Goal: Information Seeking & Learning: Learn about a topic

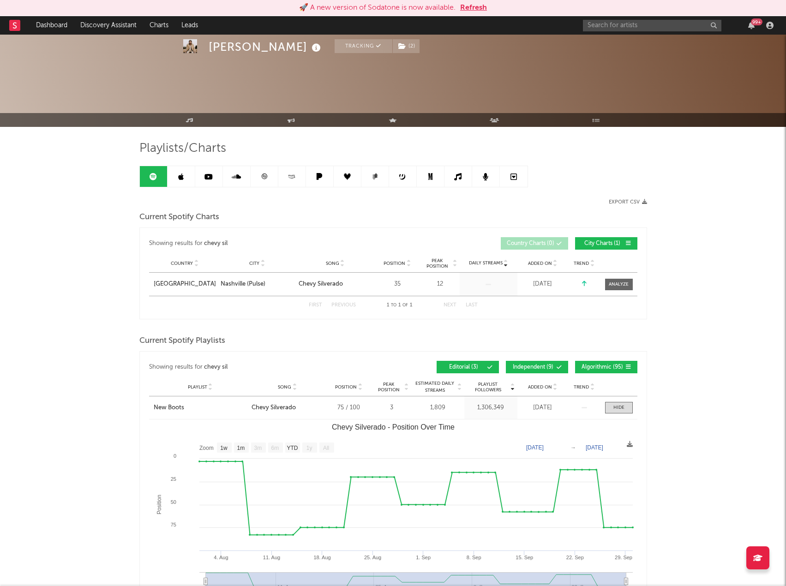
select select "1w"
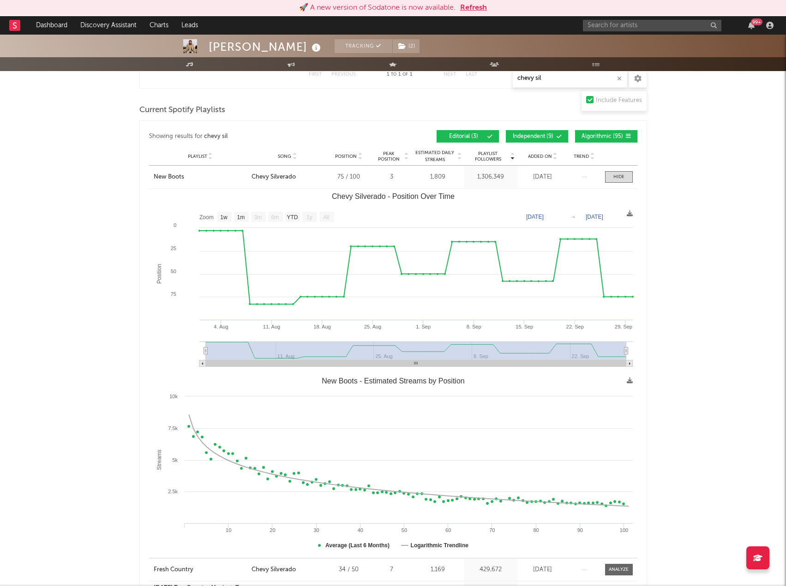
drag, startPoint x: 470, startPoint y: 6, endPoint x: 512, endPoint y: 12, distance: 42.3
click at [470, 6] on button "Refresh" at bounding box center [473, 7] width 27 height 11
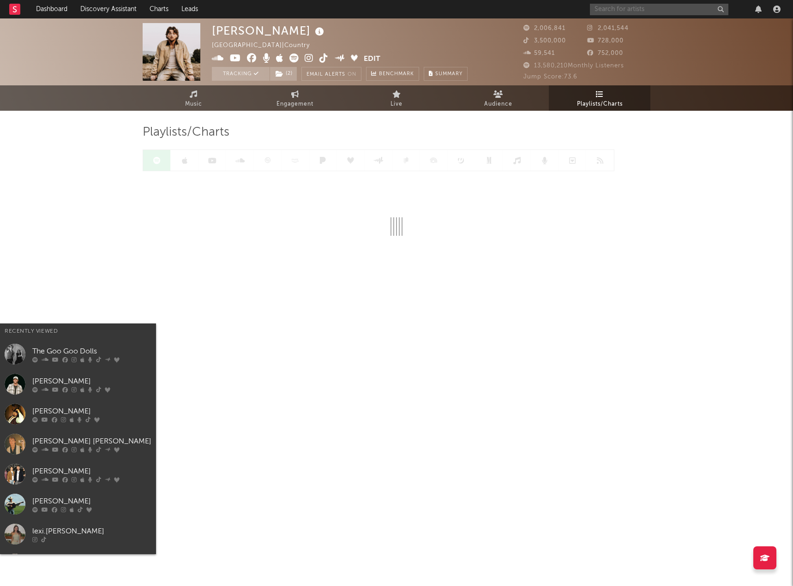
click at [633, 8] on input "text" at bounding box center [659, 10] width 138 height 12
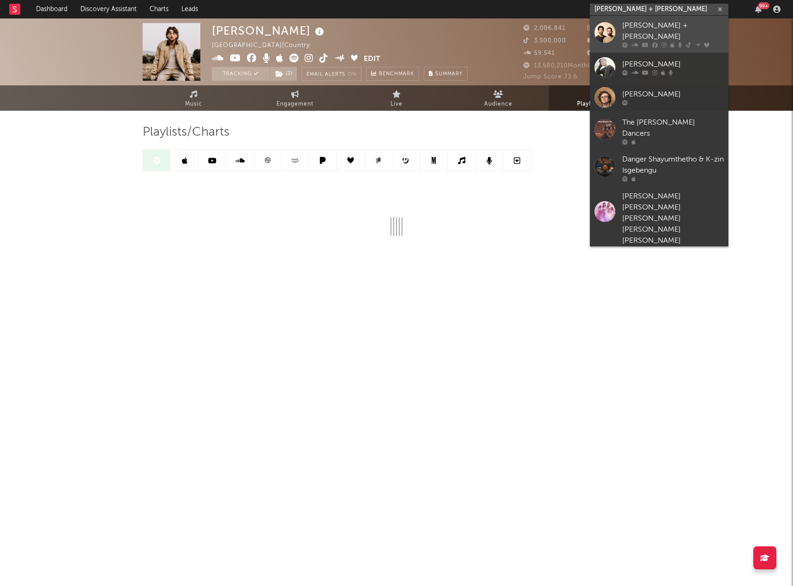
type input "[PERSON_NAME] + [PERSON_NAME]"
click at [647, 42] on icon at bounding box center [645, 45] width 6 height 6
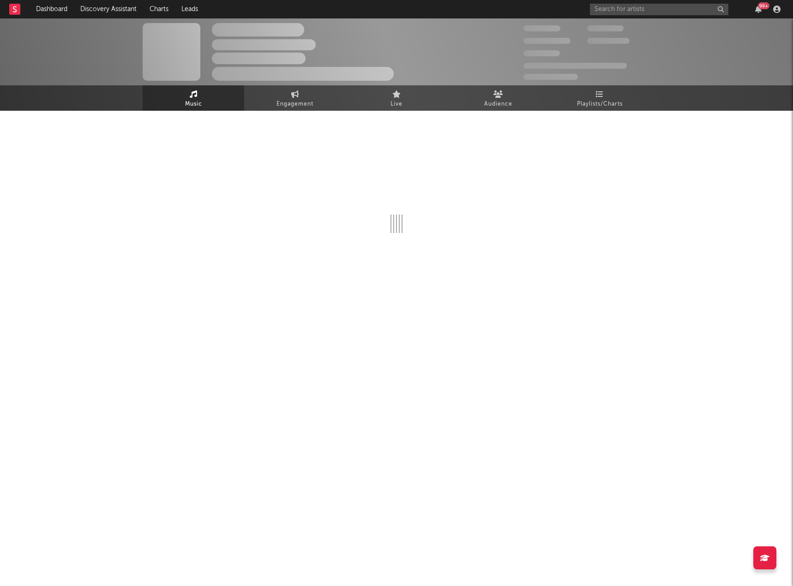
select select "6m"
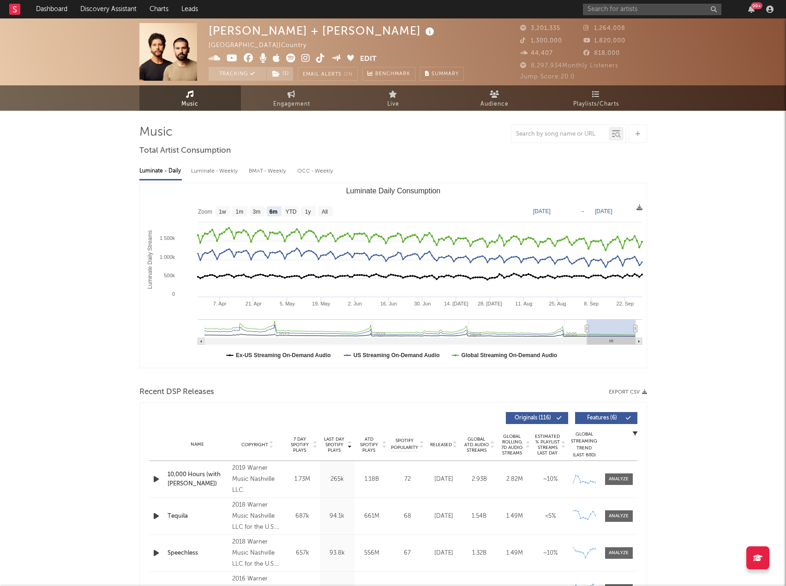
drag, startPoint x: 596, startPoint y: 92, endPoint x: 782, endPoint y: 182, distance: 206.2
click at [596, 92] on icon at bounding box center [596, 93] width 8 height 7
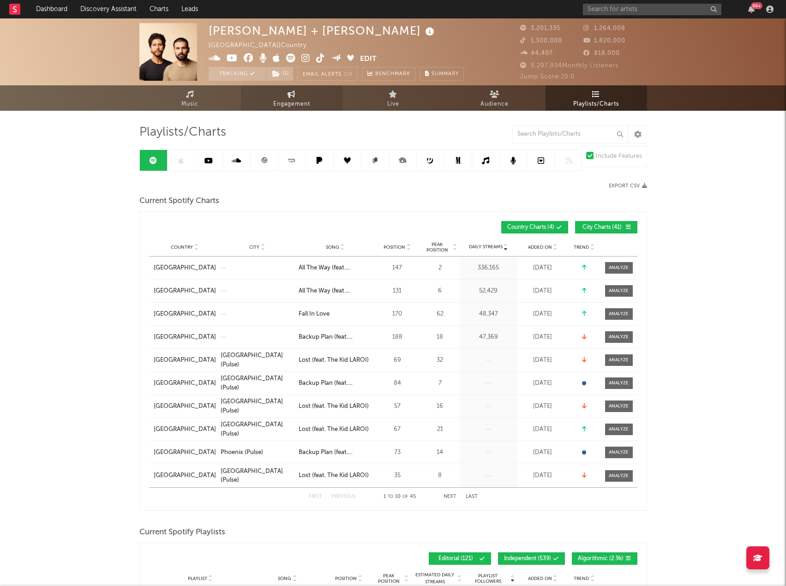
click at [306, 107] on span "Engagement" at bounding box center [291, 104] width 37 height 11
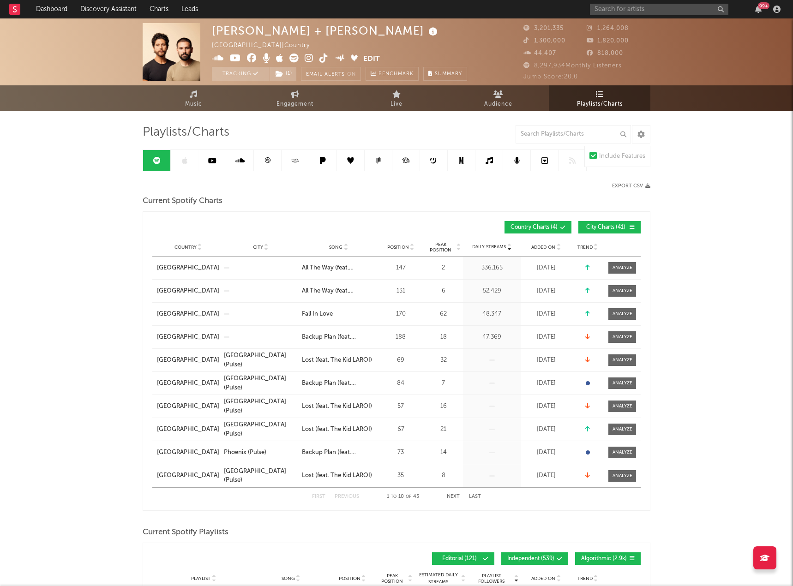
select select "1w"
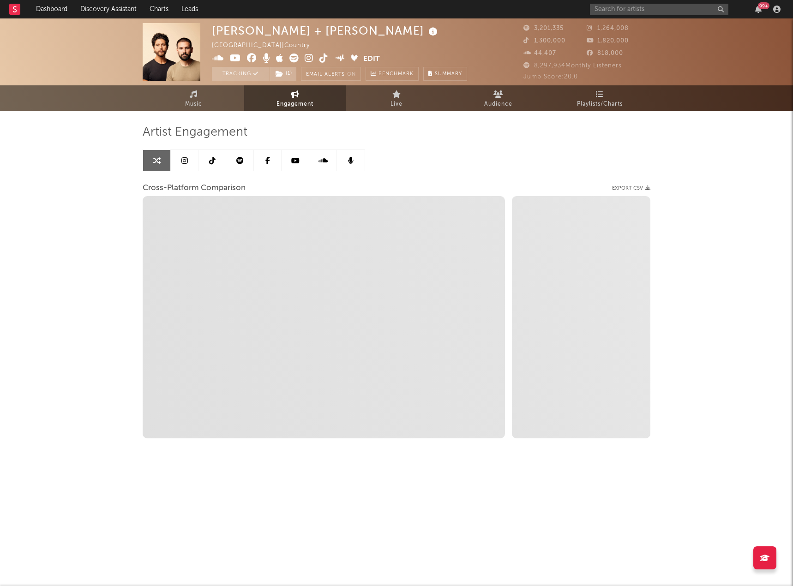
click at [216, 167] on link at bounding box center [212, 160] width 28 height 21
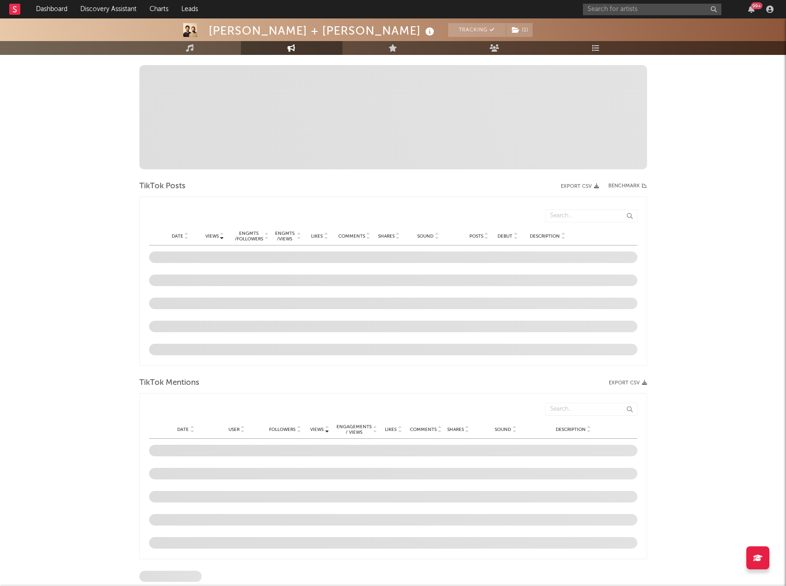
scroll to position [277, 0]
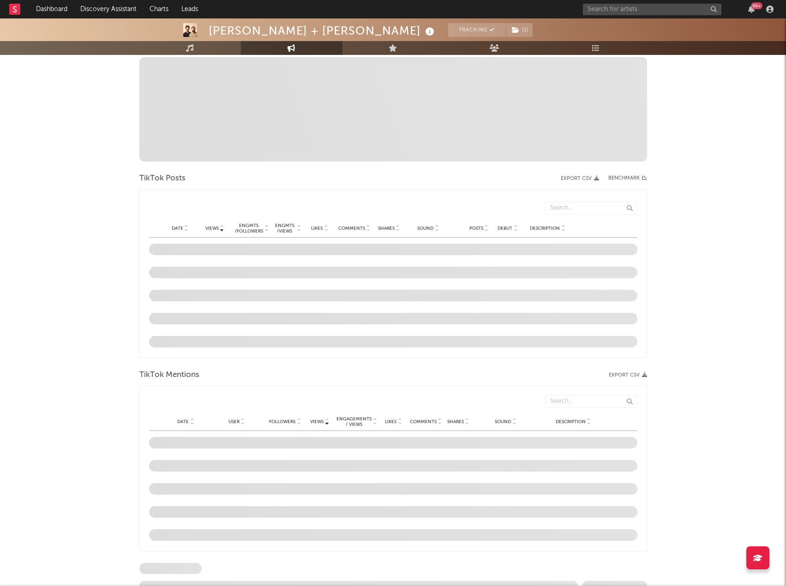
select select "6m"
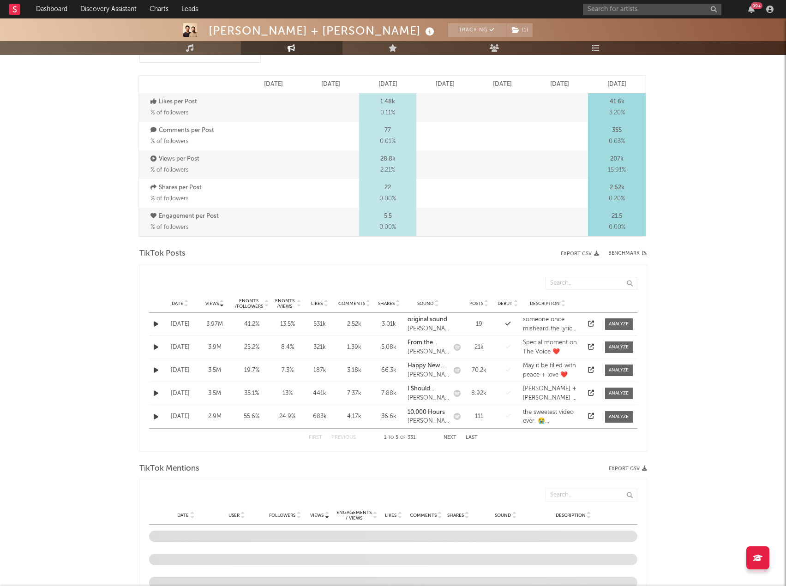
click at [187, 304] on icon at bounding box center [186, 306] width 5 height 4
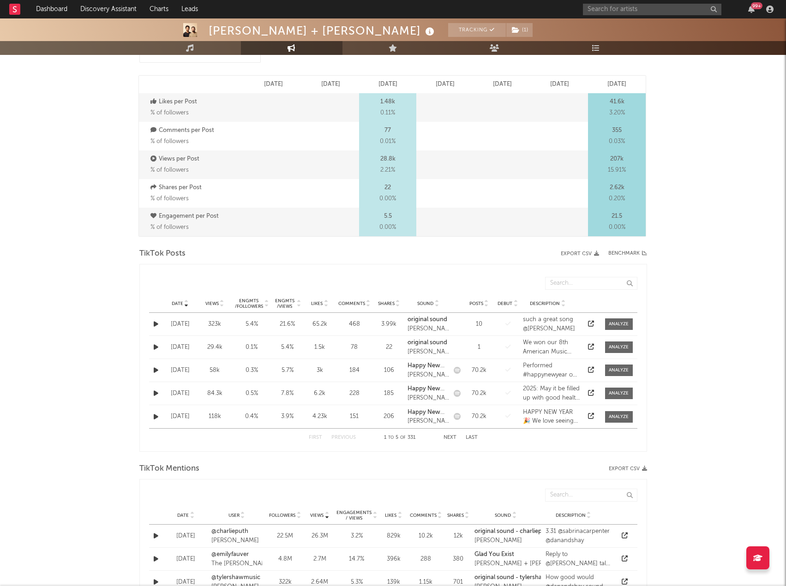
click at [451, 436] on button "Next" at bounding box center [450, 437] width 13 height 5
click at [450, 437] on button "Next" at bounding box center [450, 437] width 13 height 5
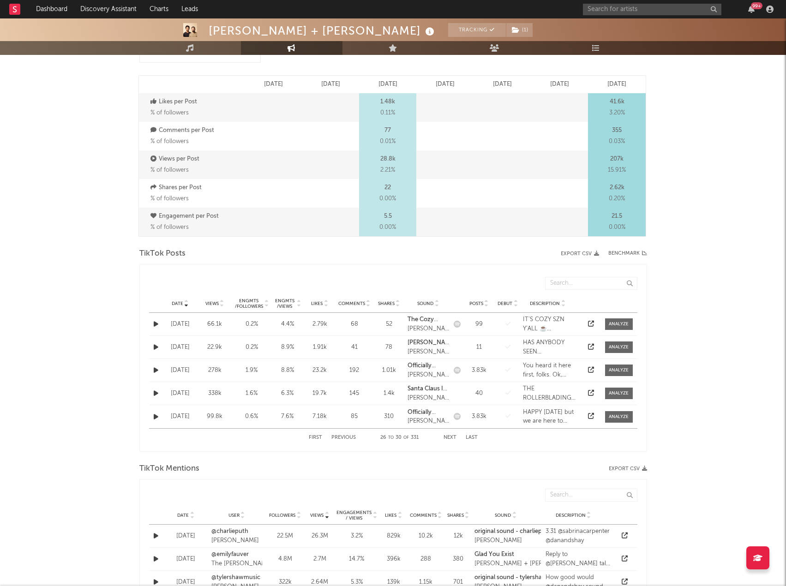
click at [450, 437] on button "Next" at bounding box center [450, 437] width 13 height 5
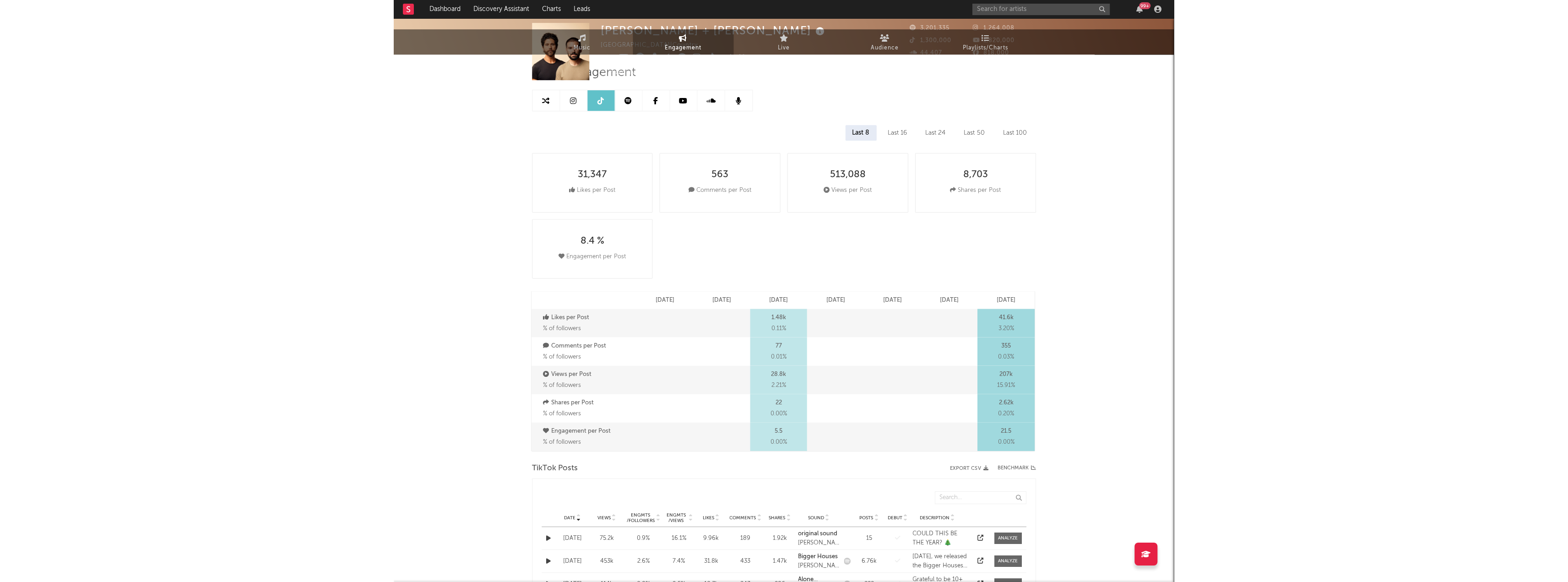
scroll to position [0, 0]
